Goal: Complete application form: Fill out and submit a form for a specific purpose

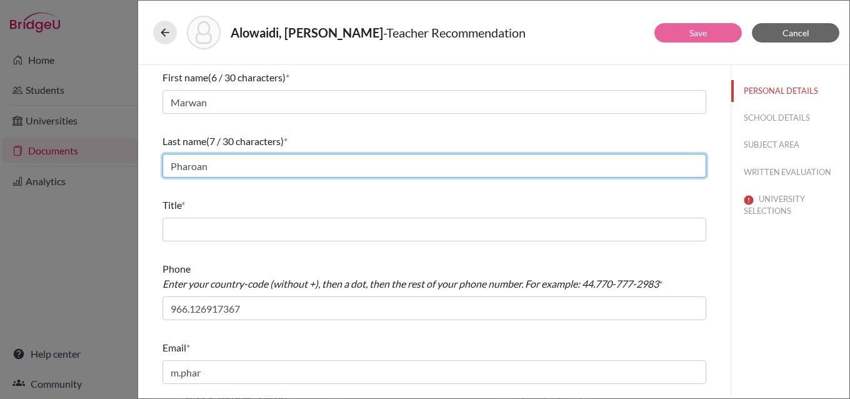
drag, startPoint x: 200, startPoint y: 167, endPoint x: 243, endPoint y: 166, distance: 43.1
click at [201, 167] on input "Pharoan" at bounding box center [434, 166] width 544 height 24
type input "Pharaon"
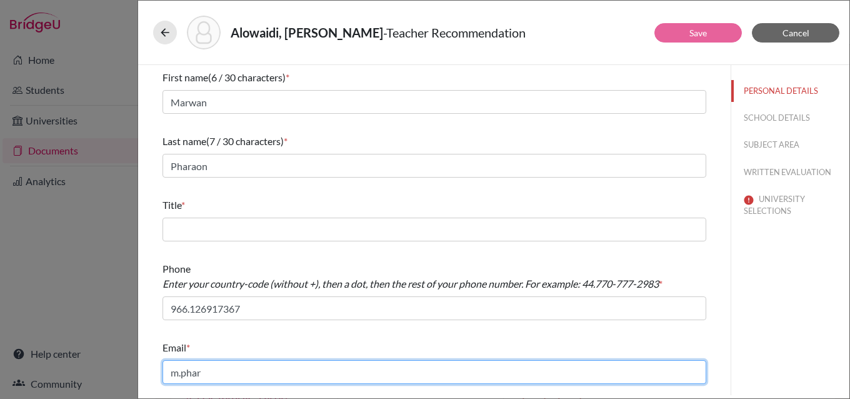
click at [211, 374] on input "m.phar" at bounding box center [434, 372] width 544 height 24
type input "[PERSON_NAME][EMAIL_ADDRESS][DOMAIN_NAME]"
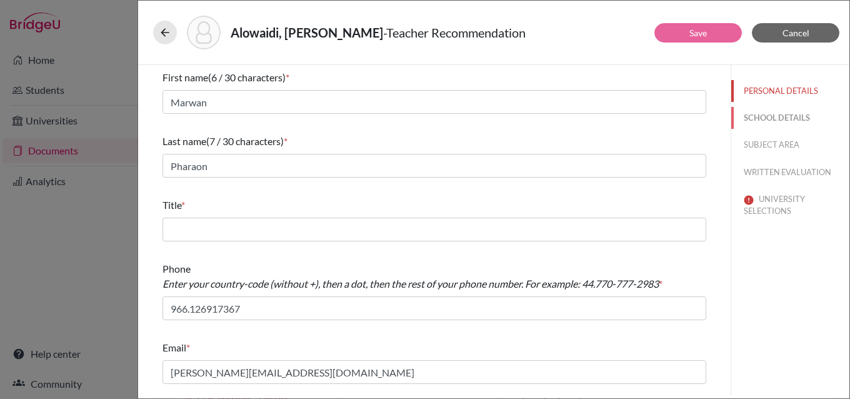
click at [772, 113] on button "SCHOOL DETAILS" at bounding box center [790, 118] width 118 height 22
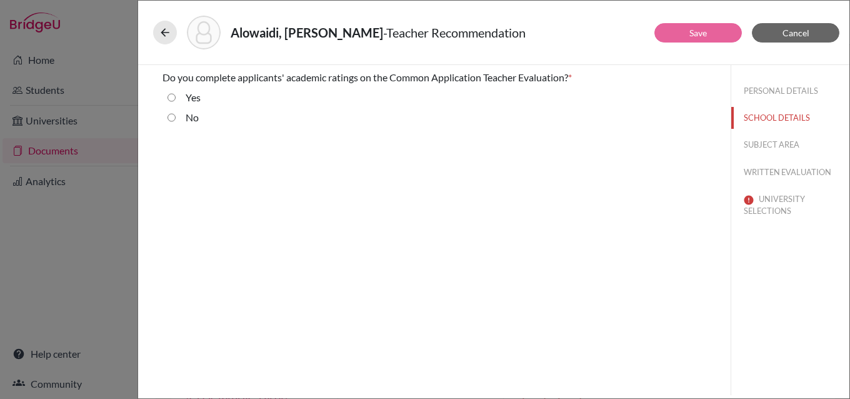
click at [168, 116] on input "No" at bounding box center [171, 117] width 8 height 15
radio input "true"
click at [776, 143] on button "SUBJECT AREA" at bounding box center [790, 145] width 118 height 22
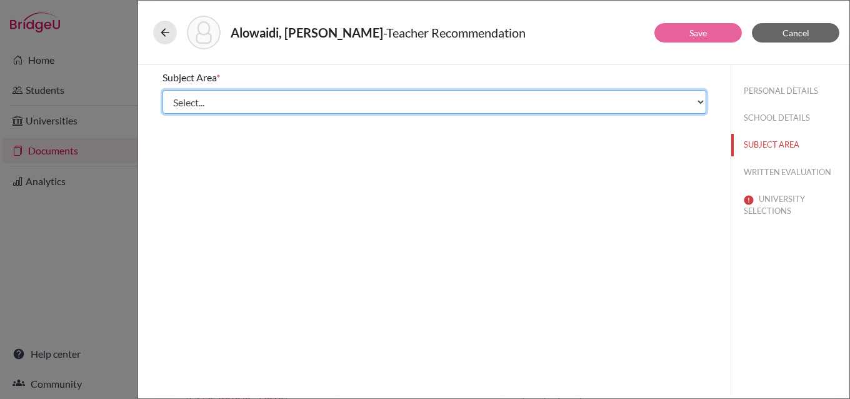
click at [232, 104] on select "Select... Math English Science World Language Social Studies Other Computer Sci…" at bounding box center [434, 102] width 544 height 24
select select "2"
click at [162, 90] on select "Select... Math English Science World Language Social Studies Other Computer Sci…" at bounding box center [434, 102] width 544 height 24
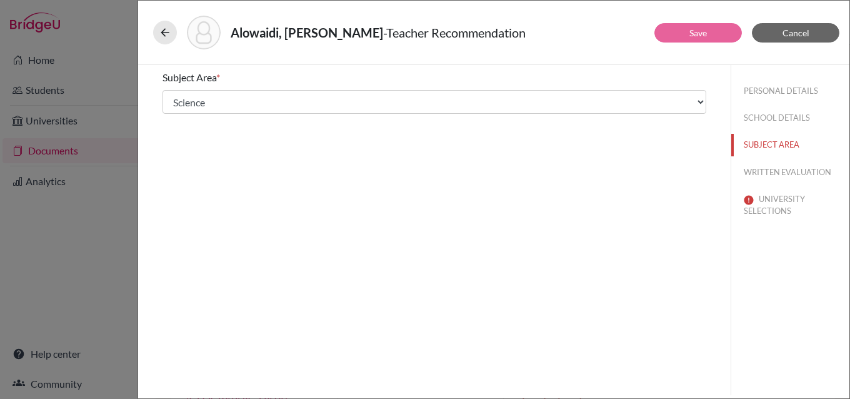
click at [593, 176] on div "Subject Area * Select... Math English Science World Language Social Studies Oth…" at bounding box center [434, 230] width 592 height 330
click at [787, 176] on button "WRITTEN EVALUATION" at bounding box center [790, 172] width 118 height 22
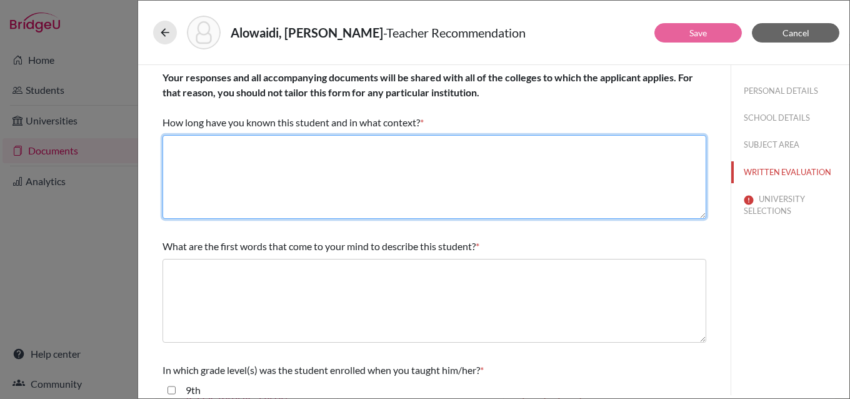
click at [247, 154] on textarea at bounding box center [434, 177] width 544 height 84
type textarea "I have known [PERSON_NAME] for a year as his Biology teacher."
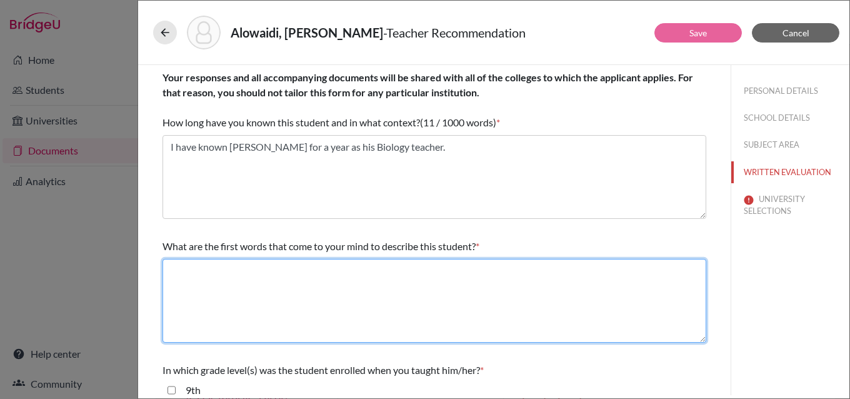
click at [215, 266] on textarea at bounding box center [434, 301] width 544 height 84
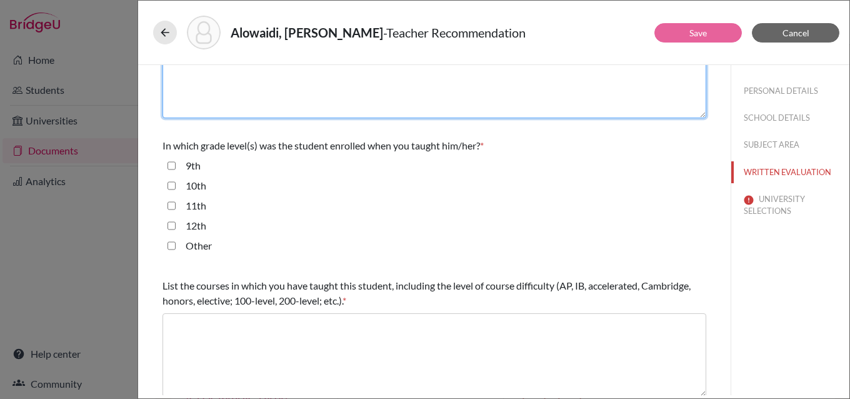
scroll to position [250, 0]
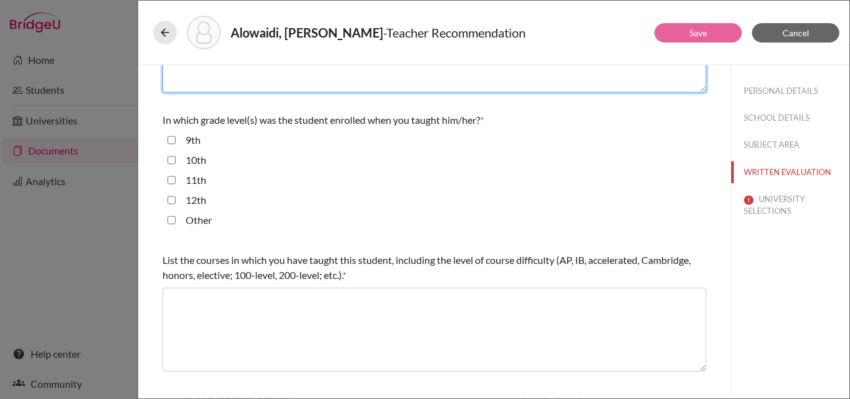
type textarea "critical thinker, dedicated, adaptable, committed, motivated"
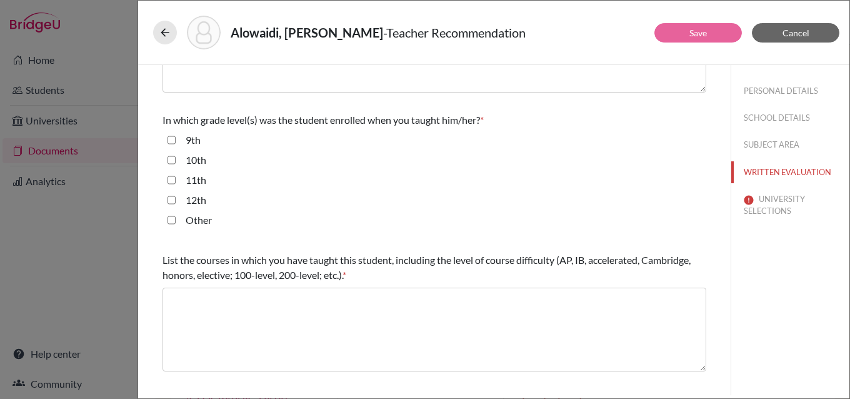
click at [171, 200] on input "12th" at bounding box center [171, 199] width 8 height 15
checkbox input "true"
click at [169, 179] on input "11th" at bounding box center [171, 179] width 8 height 15
checkbox input "true"
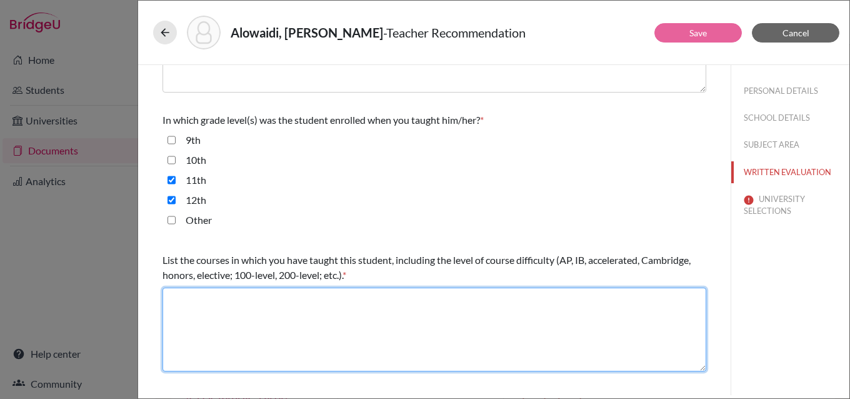
click at [214, 304] on textarea at bounding box center [434, 329] width 544 height 84
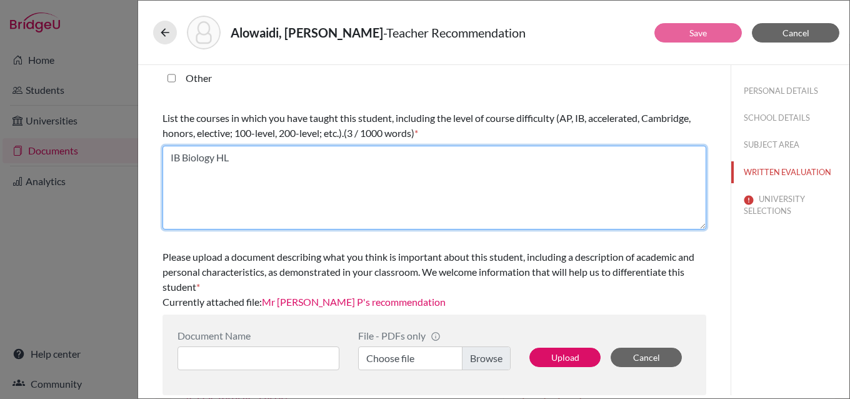
type textarea "IB Biology HL"
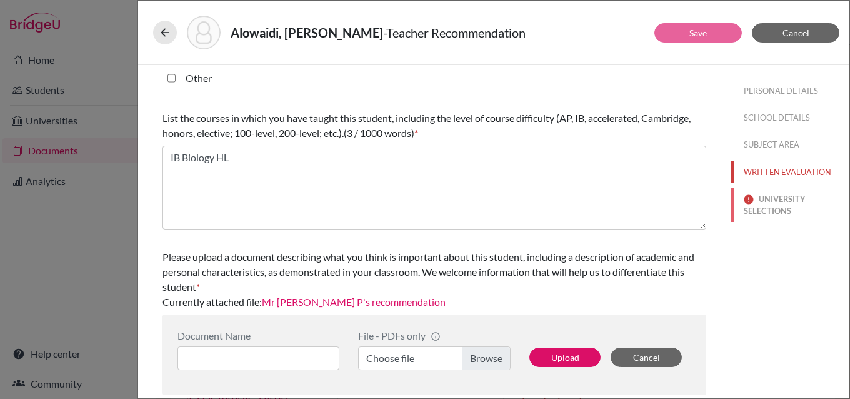
click at [777, 203] on button "UNIVERSITY SELECTIONS" at bounding box center [790, 205] width 118 height 34
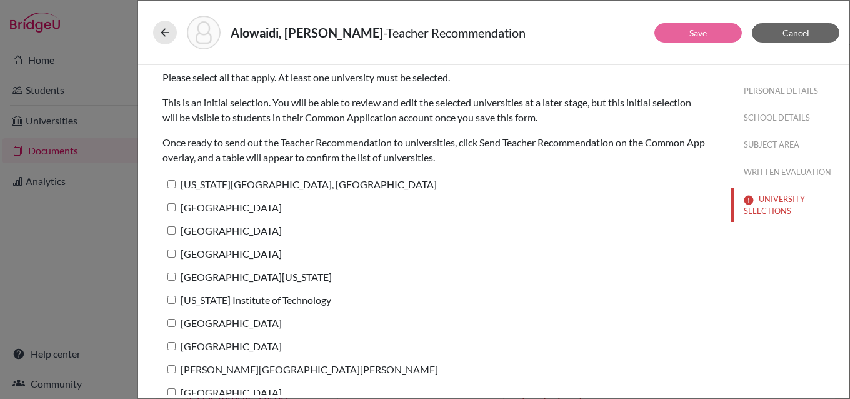
click at [274, 185] on label "[US_STATE][GEOGRAPHIC_DATA], [GEOGRAPHIC_DATA]" at bounding box center [299, 184] width 274 height 18
click at [176, 185] on input "[US_STATE][GEOGRAPHIC_DATA], [GEOGRAPHIC_DATA]" at bounding box center [171, 184] width 8 height 8
checkbox input "true"
click at [699, 32] on link "Save" at bounding box center [697, 32] width 17 height 11
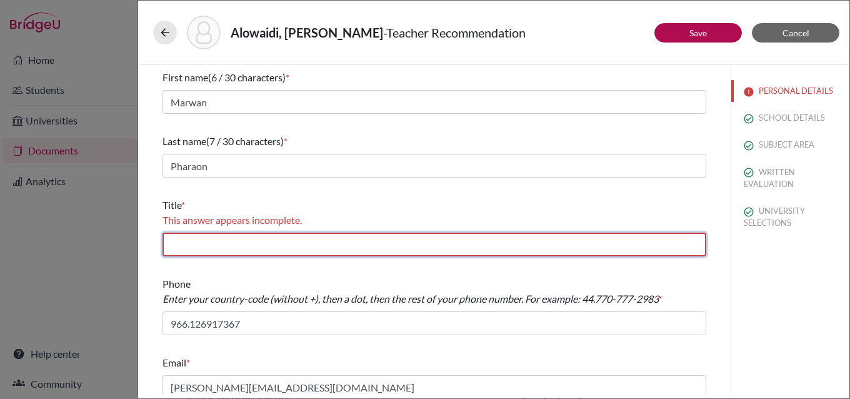
click at [373, 246] on input "text" at bounding box center [434, 244] width 544 height 24
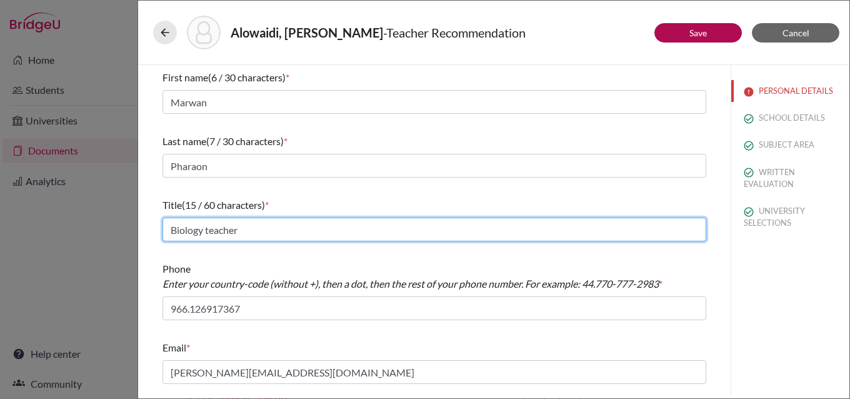
type input "Biology teacher"
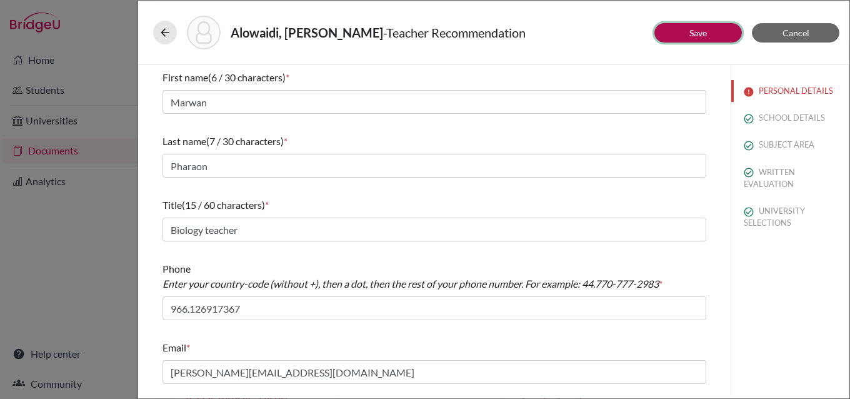
click at [710, 34] on button "Save" at bounding box center [697, 32] width 87 height 19
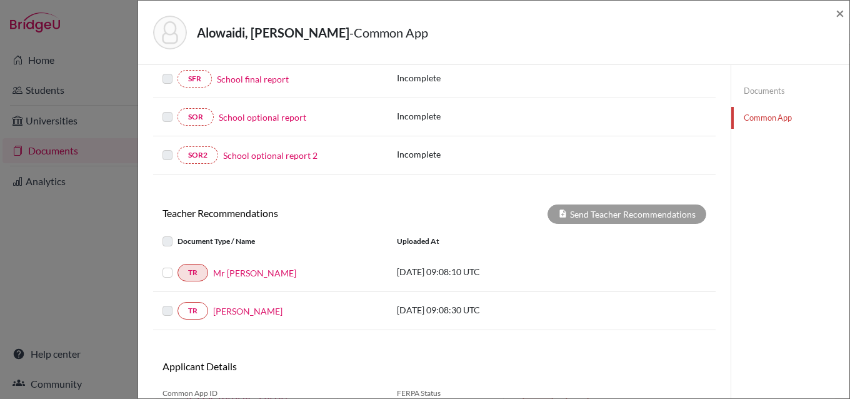
scroll to position [379, 0]
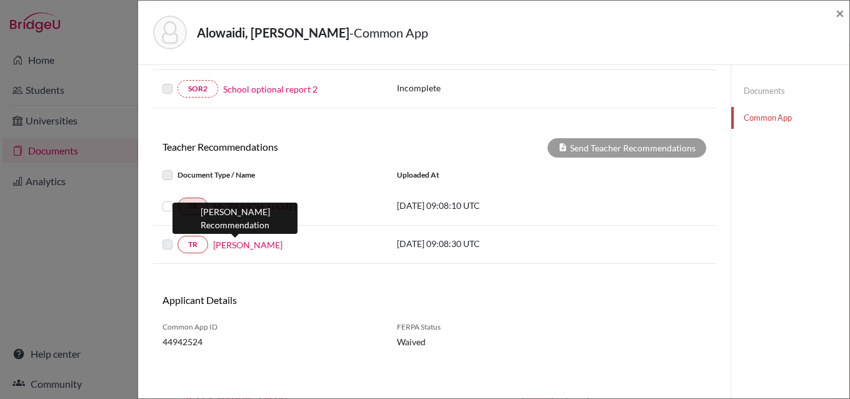
click at [237, 246] on link "[PERSON_NAME]" at bounding box center [247, 244] width 69 height 13
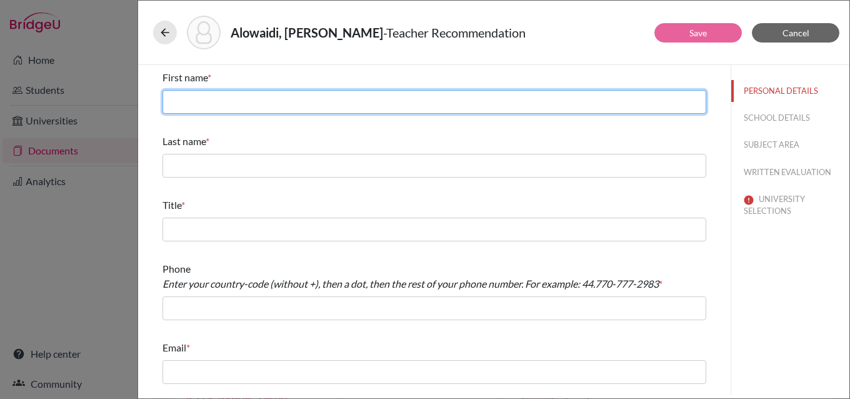
click at [301, 97] on input "text" at bounding box center [434, 102] width 544 height 24
type input "Rocklyn"
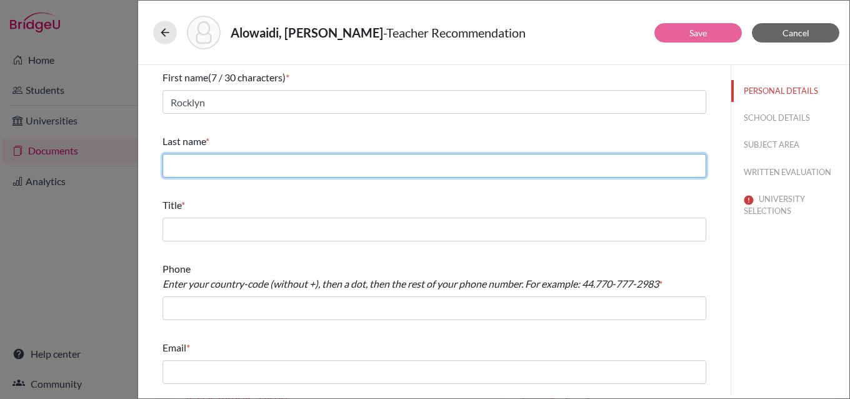
click at [254, 162] on input "text" at bounding box center [434, 166] width 544 height 24
type input "Gous"
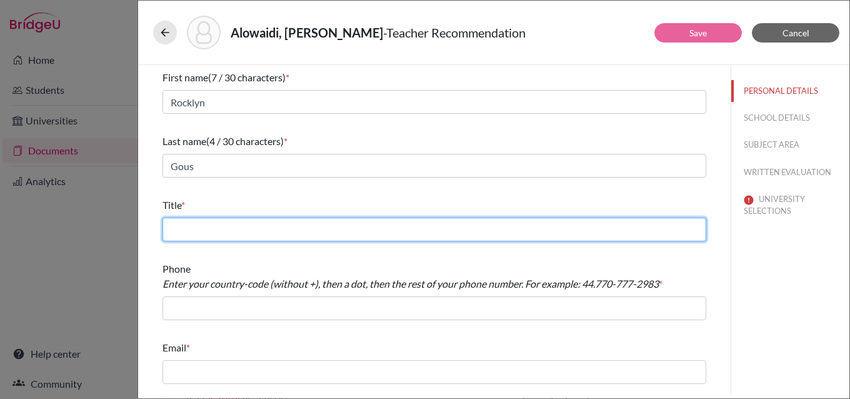
click at [256, 237] on input "text" at bounding box center [434, 229] width 544 height 24
type input "English teacher"
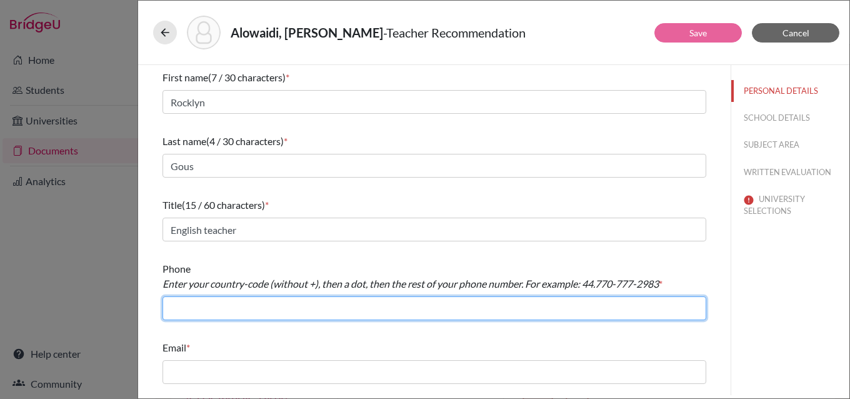
click at [254, 306] on input "text" at bounding box center [434, 308] width 544 height 24
type input "966.126917367"
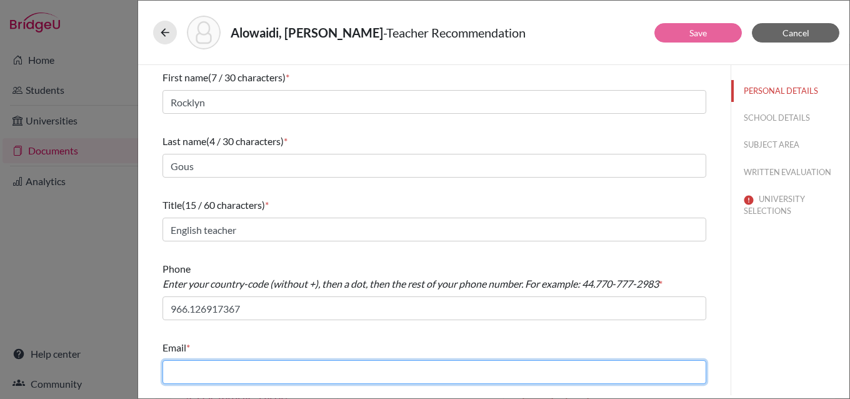
click at [289, 372] on input "text" at bounding box center [434, 372] width 544 height 24
type input "[EMAIL_ADDRESS][DOMAIN_NAME]"
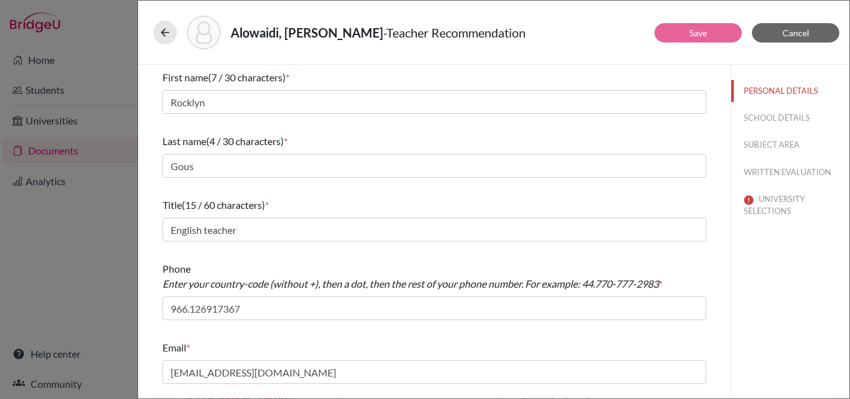
click at [505, 332] on div "First name (7 / 30 characters) * [PERSON_NAME] Last name (4 / 30 characters) * …" at bounding box center [434, 227] width 544 height 324
click at [783, 117] on button "SCHOOL DETAILS" at bounding box center [790, 118] width 118 height 22
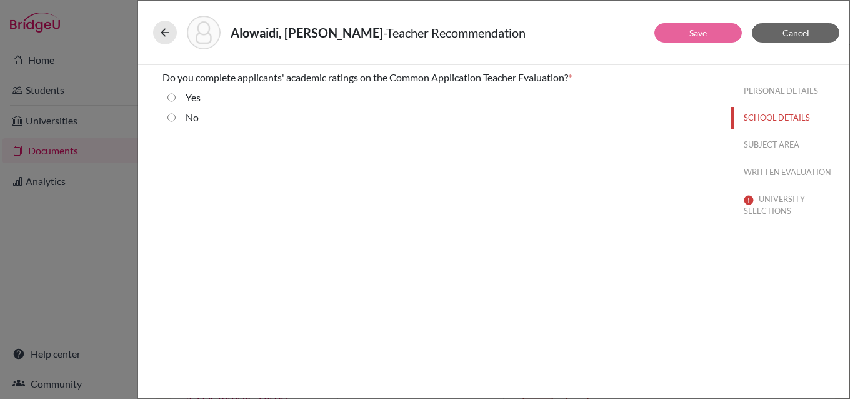
click at [171, 115] on input "No" at bounding box center [171, 117] width 8 height 15
radio input "true"
click at [763, 144] on button "SUBJECT AREA" at bounding box center [790, 145] width 118 height 22
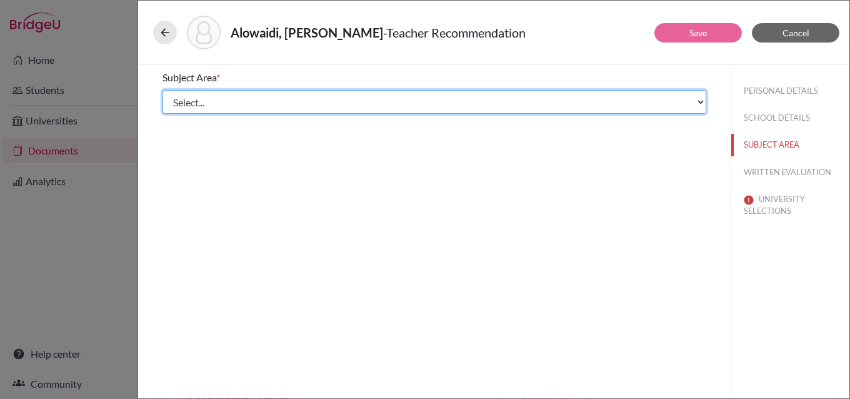
click at [213, 102] on select "Select... Math English Science World Language Social Studies Other Computer Sci…" at bounding box center [434, 102] width 544 height 24
select select "1"
click at [162, 90] on select "Select... Math English Science World Language Social Studies Other Computer Sci…" at bounding box center [434, 102] width 544 height 24
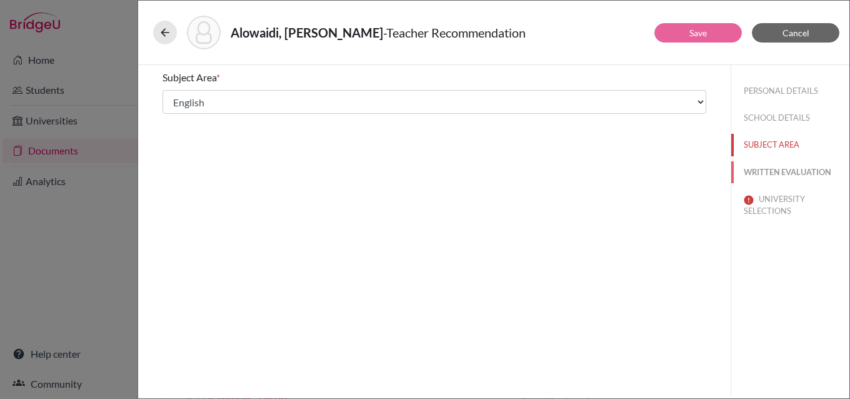
click at [769, 171] on button "WRITTEN EVALUATION" at bounding box center [790, 172] width 118 height 22
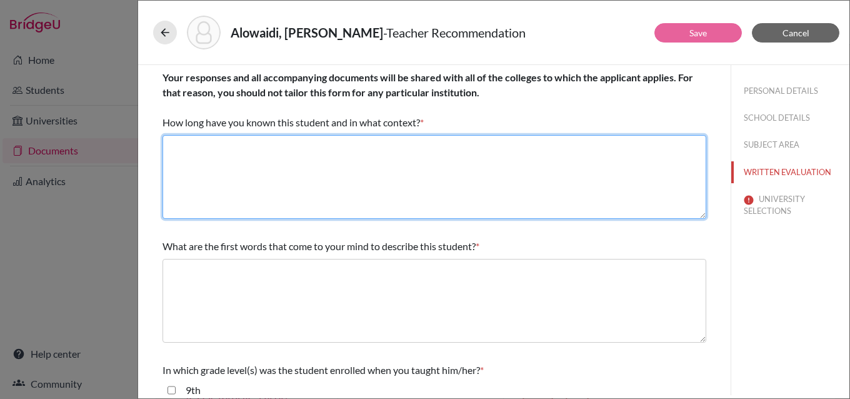
click at [233, 151] on textarea at bounding box center [434, 177] width 544 height 84
type textarea "I have known [PERSON_NAME] for a year as his English teacher."
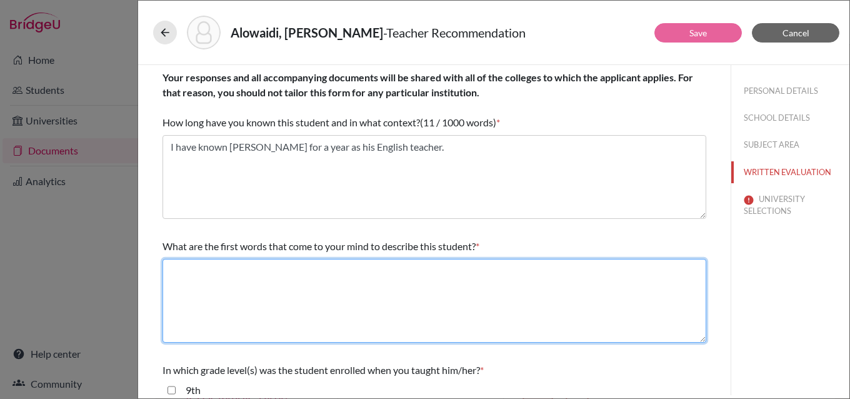
click at [257, 272] on textarea at bounding box center [434, 301] width 544 height 84
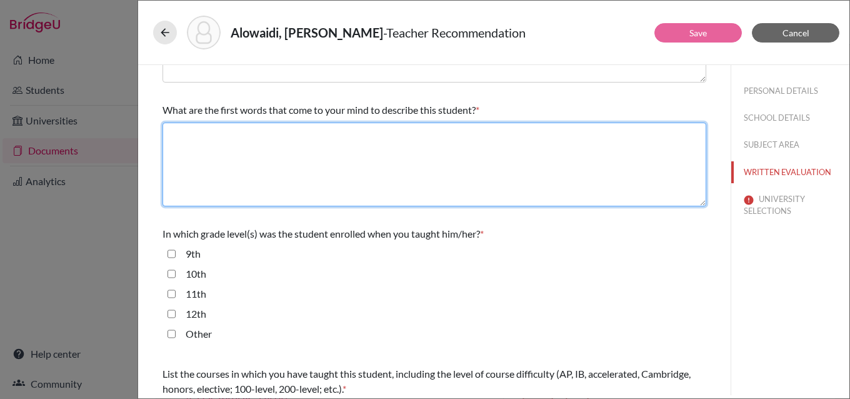
scroll to position [187, 0]
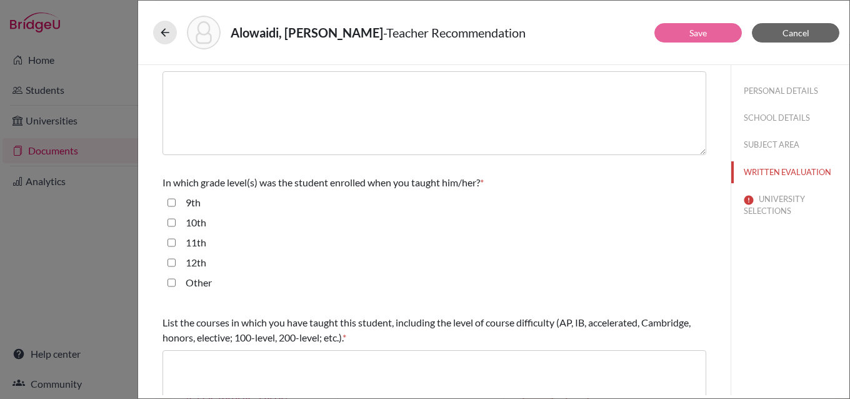
click at [173, 263] on input "12th" at bounding box center [171, 262] width 8 height 15
checkbox input "true"
click at [172, 241] on input "11th" at bounding box center [171, 242] width 8 height 15
checkbox input "true"
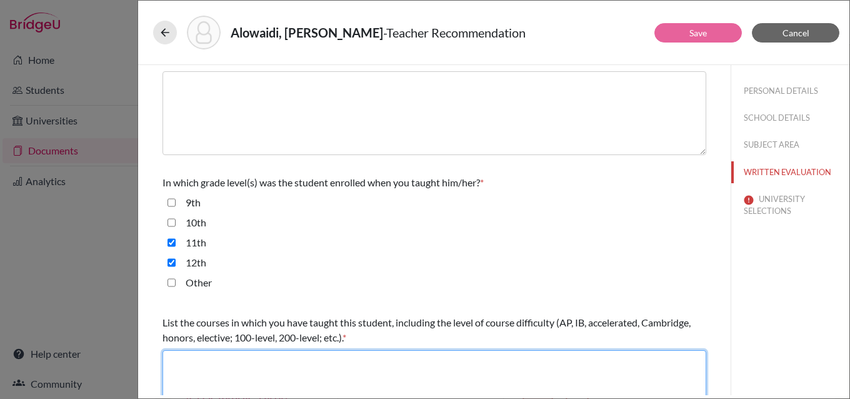
click at [235, 357] on textarea at bounding box center [434, 392] width 544 height 84
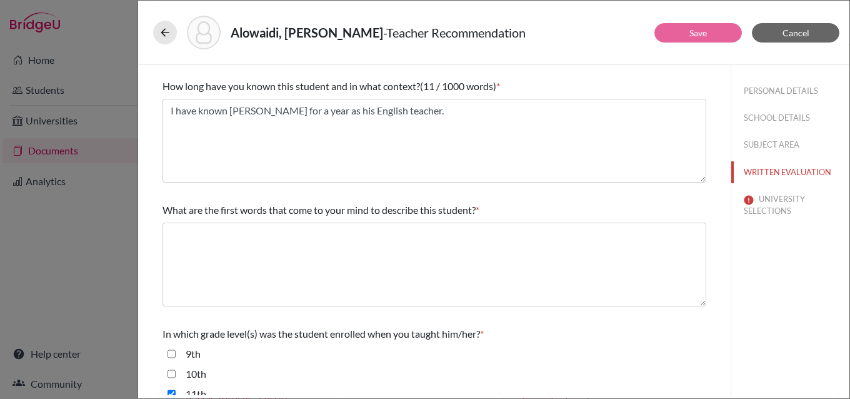
scroll to position [0, 0]
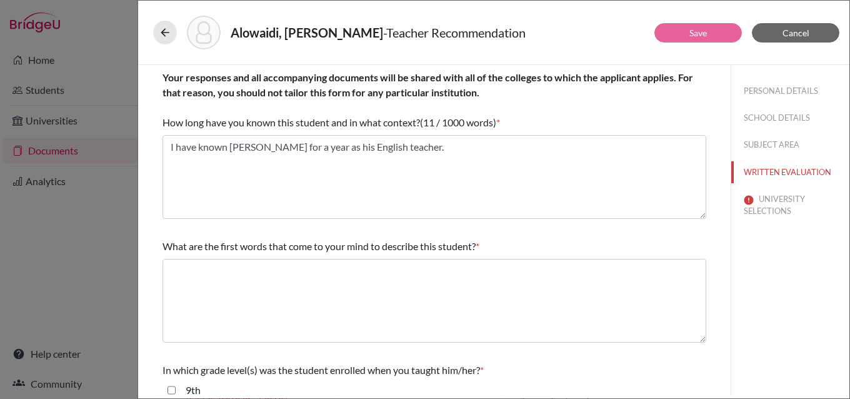
type textarea "IB English A Language & Literature HL"
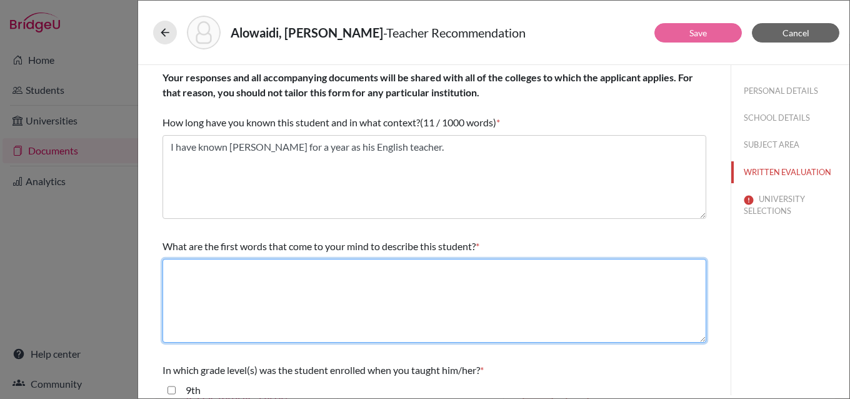
click at [312, 276] on textarea at bounding box center [434, 301] width 544 height 84
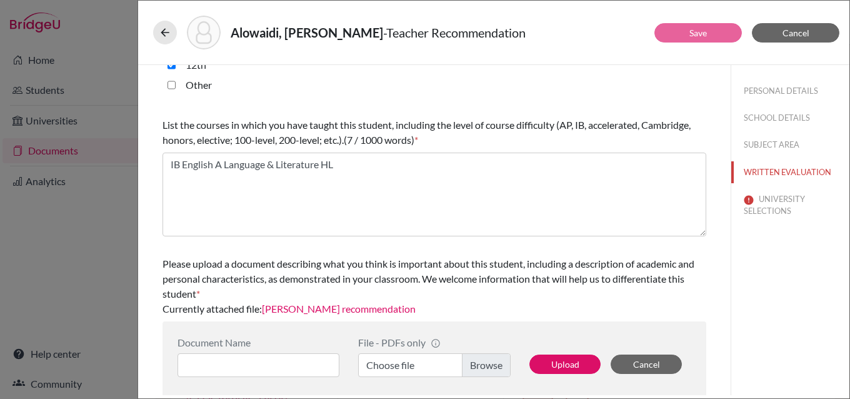
scroll to position [392, 0]
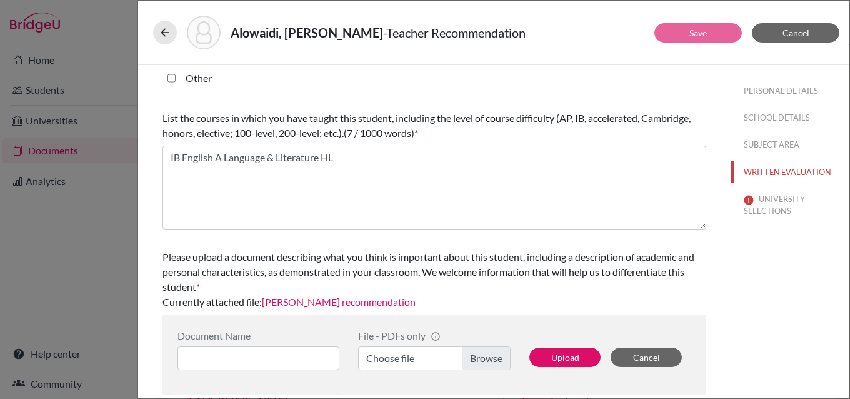
type textarea "insightful, creative, analytical, intuitive, well-rounded"
click at [773, 201] on button "UNIVERSITY SELECTIONS" at bounding box center [790, 205] width 118 height 34
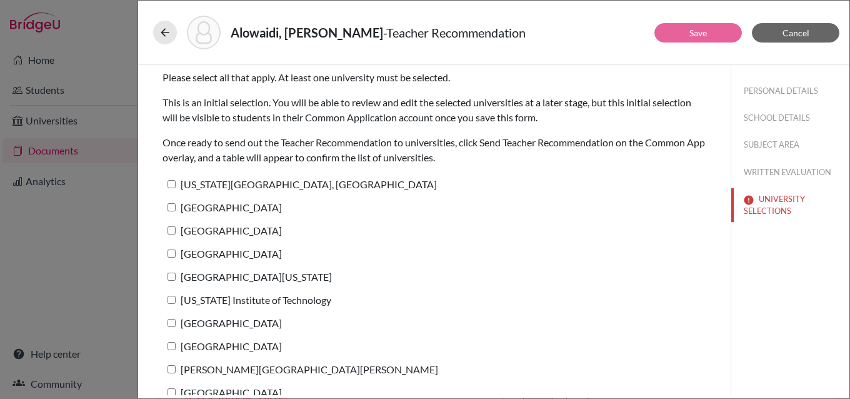
click at [269, 186] on label "[US_STATE][GEOGRAPHIC_DATA], [GEOGRAPHIC_DATA]" at bounding box center [299, 184] width 274 height 18
click at [176, 186] on input "[US_STATE][GEOGRAPHIC_DATA], [GEOGRAPHIC_DATA]" at bounding box center [171, 184] width 8 height 8
checkbox input "true"
click at [704, 31] on link "Save" at bounding box center [697, 32] width 17 height 11
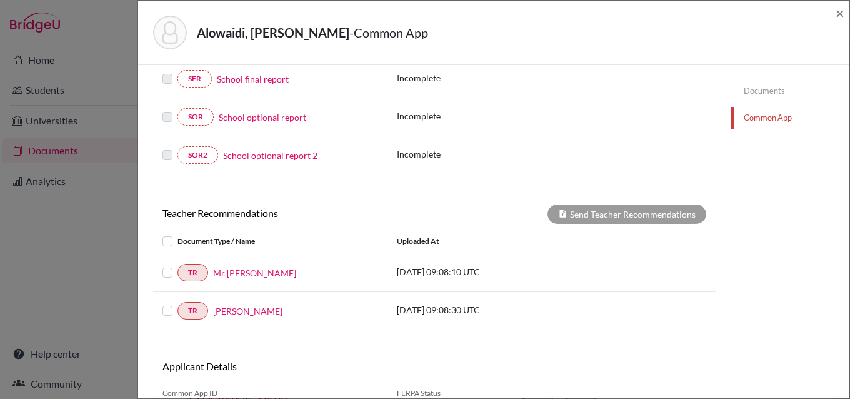
scroll to position [379, 0]
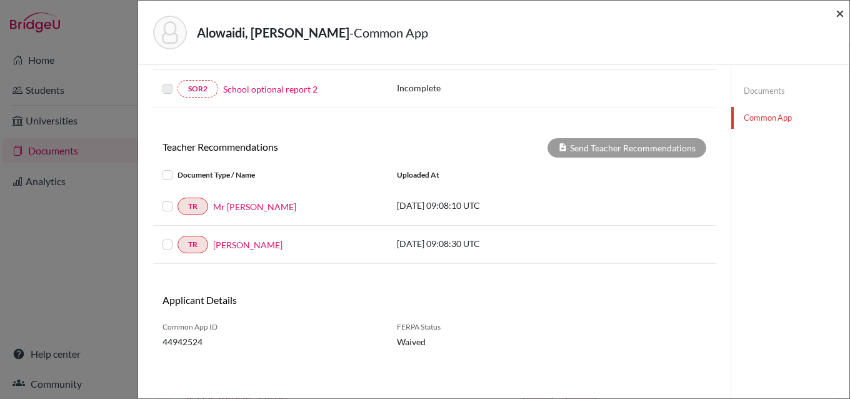
click at [841, 13] on span "×" at bounding box center [839, 13] width 9 height 18
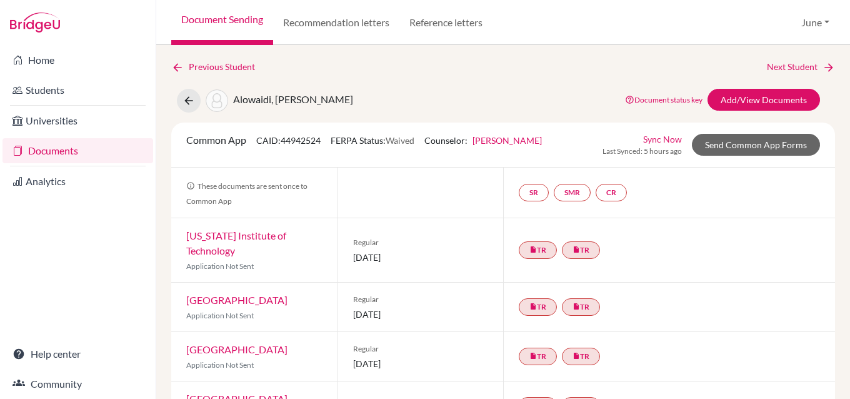
click at [58, 150] on link "Documents" at bounding box center [77, 150] width 151 height 25
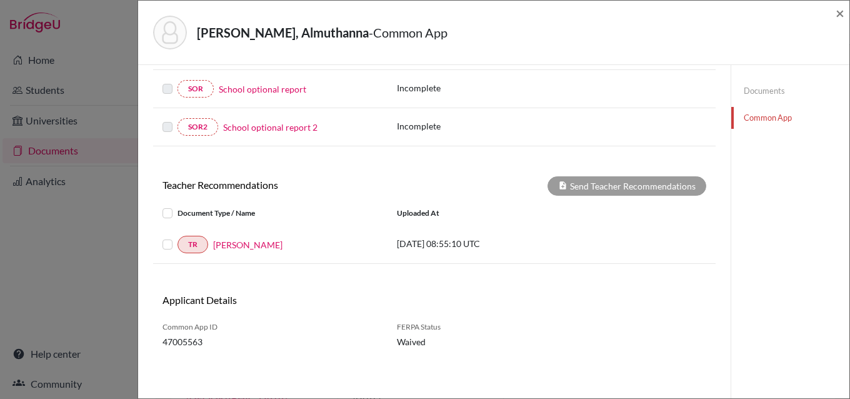
scroll to position [176, 0]
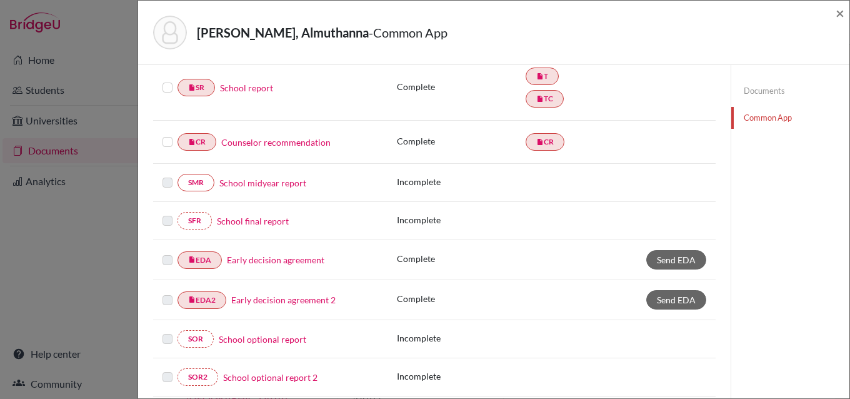
click at [754, 89] on link "Documents" at bounding box center [790, 91] width 118 height 22
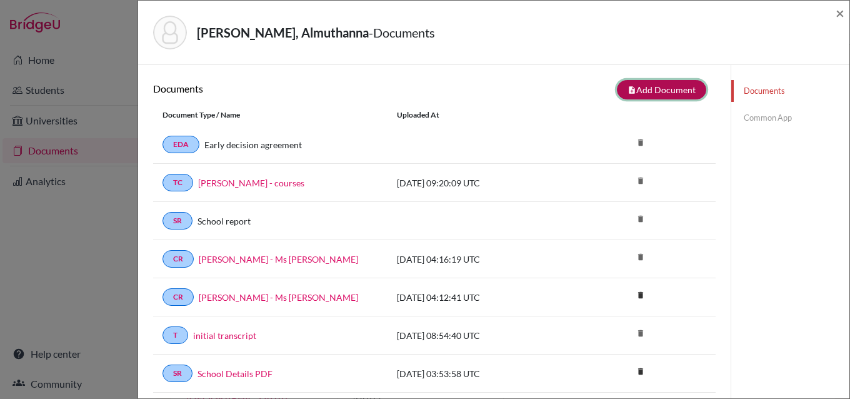
click at [650, 91] on button "note_add Add Document" at bounding box center [661, 89] width 89 height 19
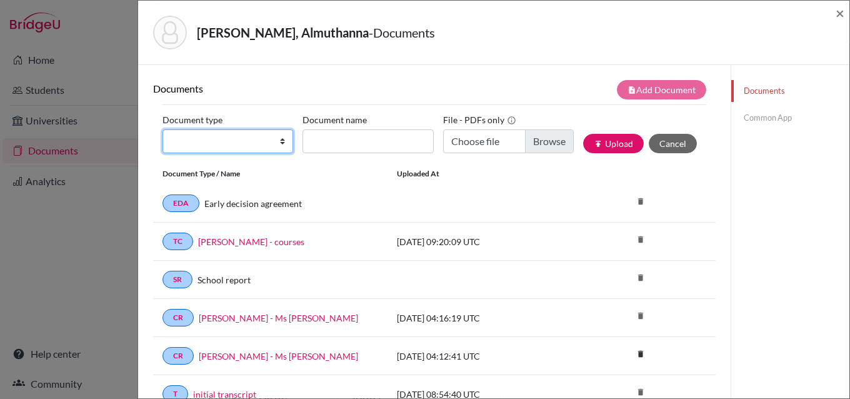
click at [279, 140] on select "Change explanation for Common App reports Counselor recommendation Internationa…" at bounding box center [227, 141] width 131 height 24
select select "5"
click at [162, 129] on select "Change explanation for Common App reports Counselor recommendation Internationa…" at bounding box center [227, 141] width 131 height 24
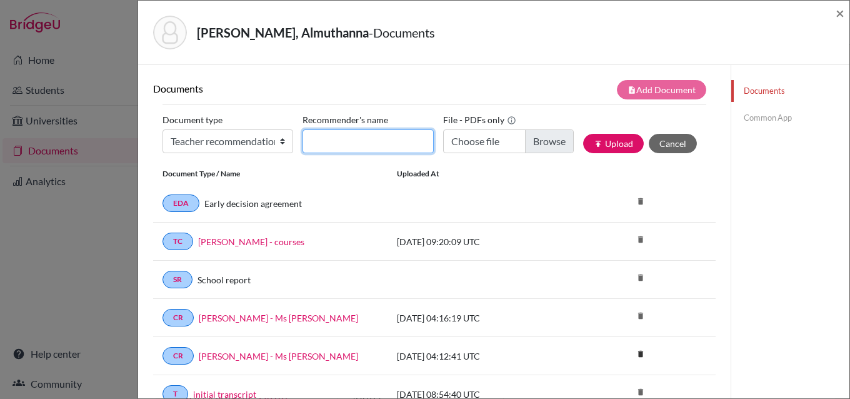
click at [352, 137] on input "Recommender's name" at bounding box center [367, 141] width 131 height 24
type input "Mr Esa"
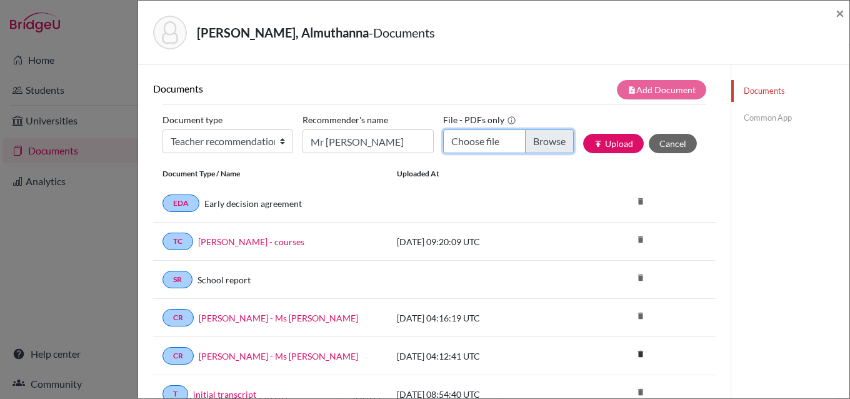
drag, startPoint x: 554, startPoint y: 132, endPoint x: 547, endPoint y: 135, distance: 7.5
click at [550, 133] on input "Choose file" at bounding box center [508, 141] width 131 height 24
type input "C:\fakepath\Almuthanna Alshibani - Mr Esa.pdf"
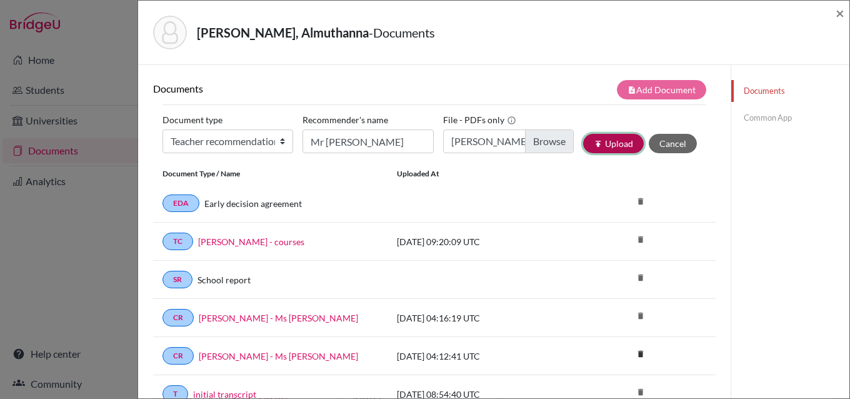
click at [609, 142] on button "publish Upload" at bounding box center [613, 143] width 61 height 19
click at [763, 116] on link "Common App" at bounding box center [790, 118] width 118 height 22
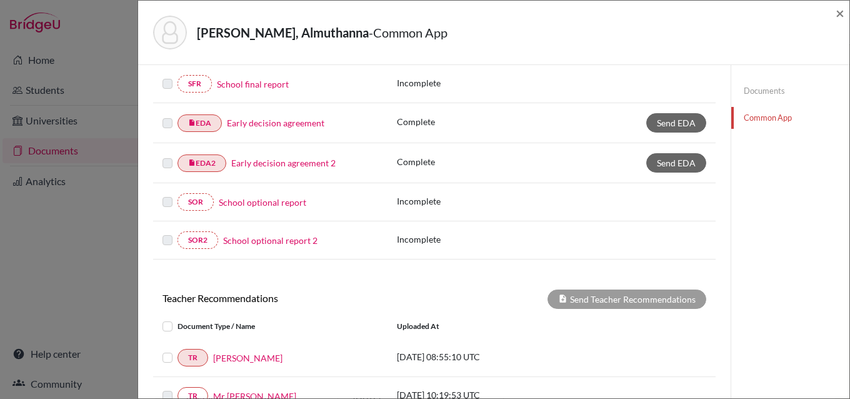
scroll to position [464, 0]
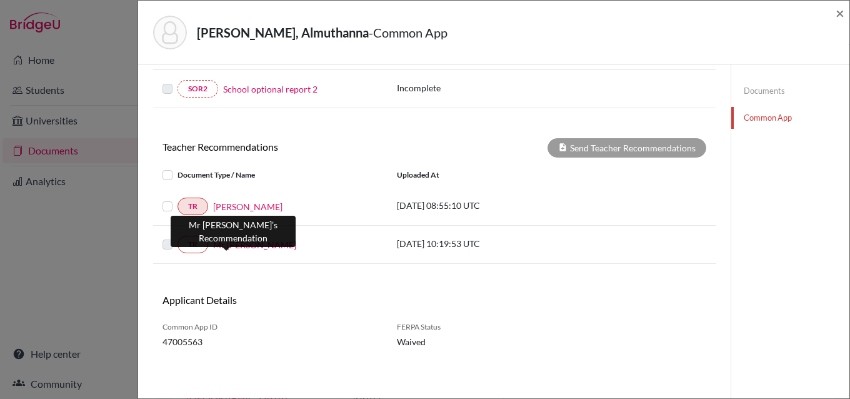
click at [225, 241] on link "Mr Esa" at bounding box center [254, 244] width 83 height 13
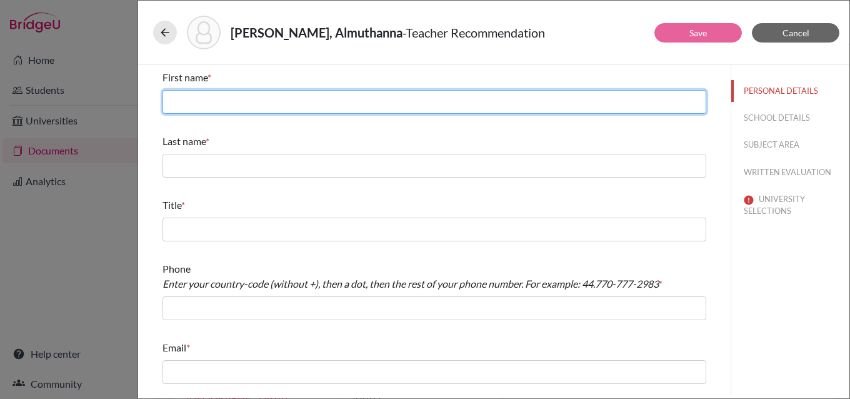
click at [277, 99] on input "text" at bounding box center [434, 102] width 544 height 24
